Goal: Book appointment/travel/reservation

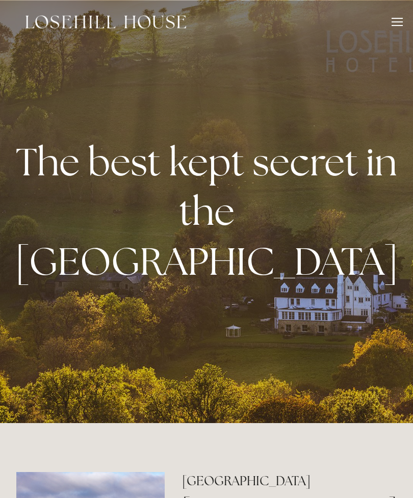
click at [393, 28] on div at bounding box center [397, 23] width 11 height 11
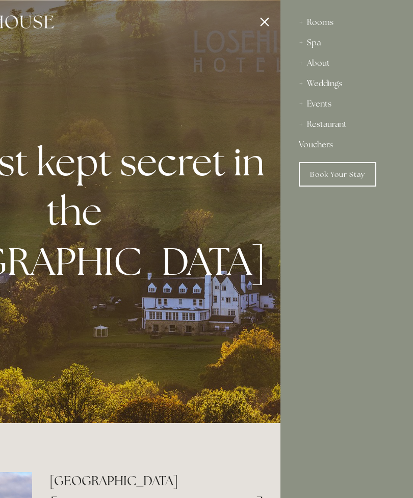
click at [321, 44] on div "Spa" at bounding box center [347, 43] width 96 height 20
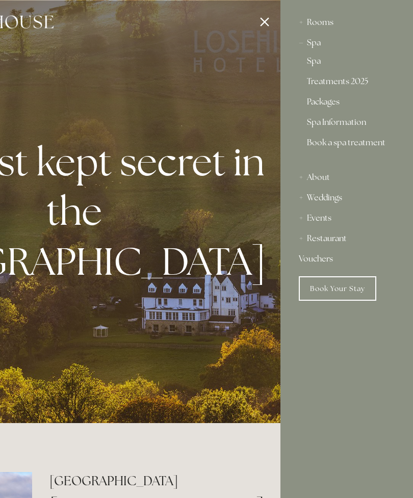
click at [331, 110] on link "Packages" at bounding box center [347, 104] width 80 height 12
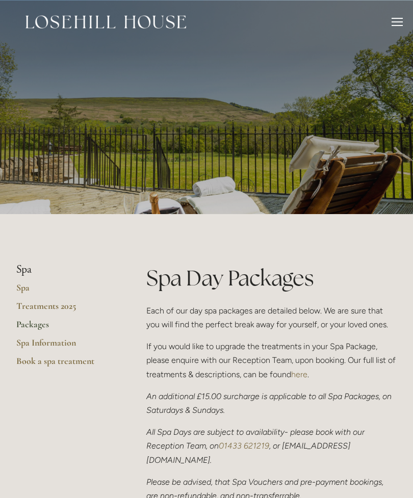
click at [48, 326] on link "Packages" at bounding box center [64, 328] width 97 height 18
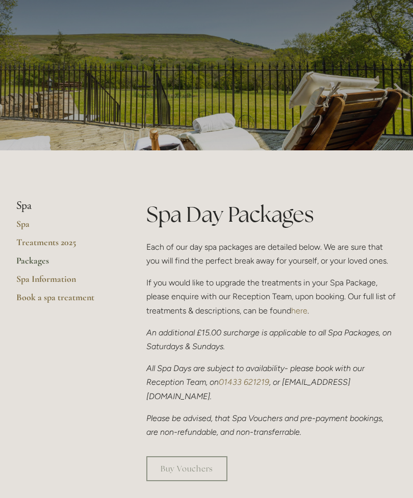
scroll to position [64, 0]
click at [36, 261] on link "Packages" at bounding box center [64, 264] width 97 height 18
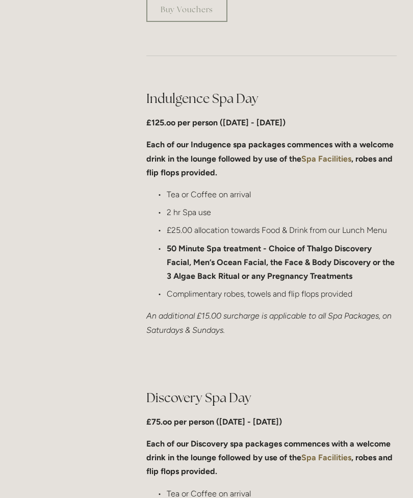
scroll to position [556, 0]
